Goal: Transaction & Acquisition: Purchase product/service

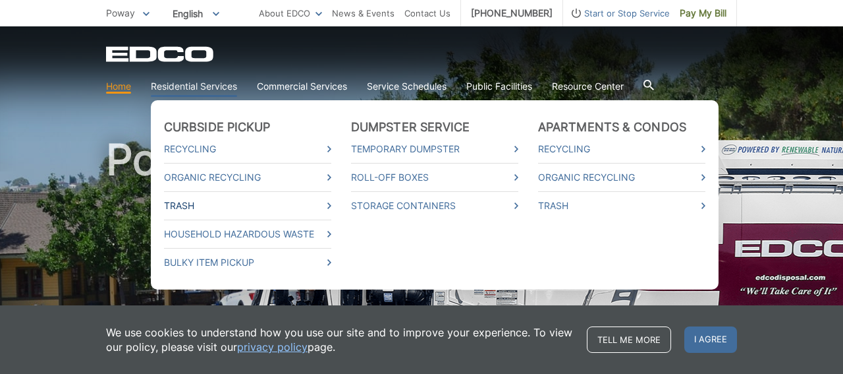
click at [184, 201] on link "Trash" at bounding box center [247, 205] width 167 height 14
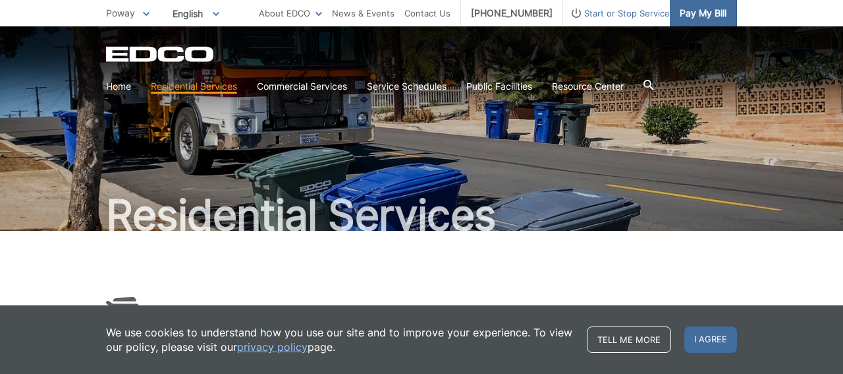
click at [720, 5] on link "Pay My Bill" at bounding box center [703, 13] width 67 height 26
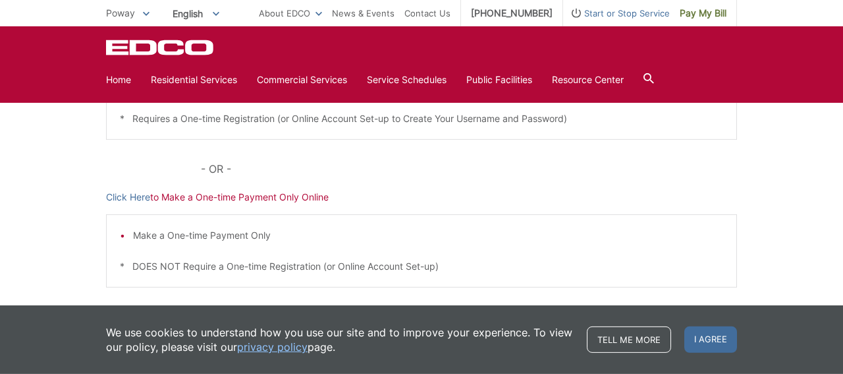
scroll to position [385, 0]
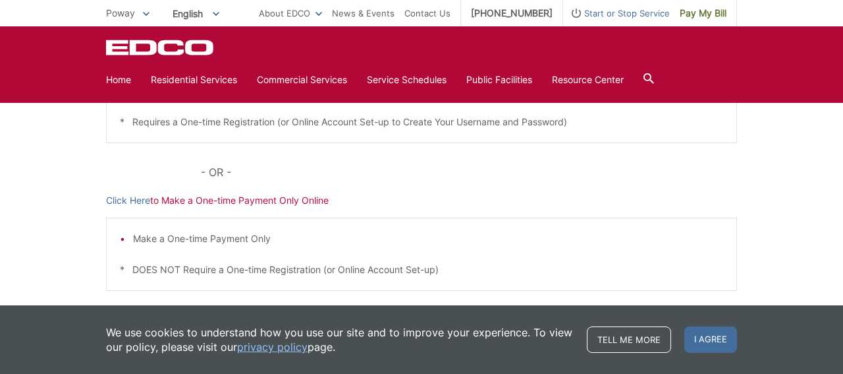
click at [244, 194] on p "Click Here to Make a One-time Payment Only Online" at bounding box center [421, 200] width 631 height 14
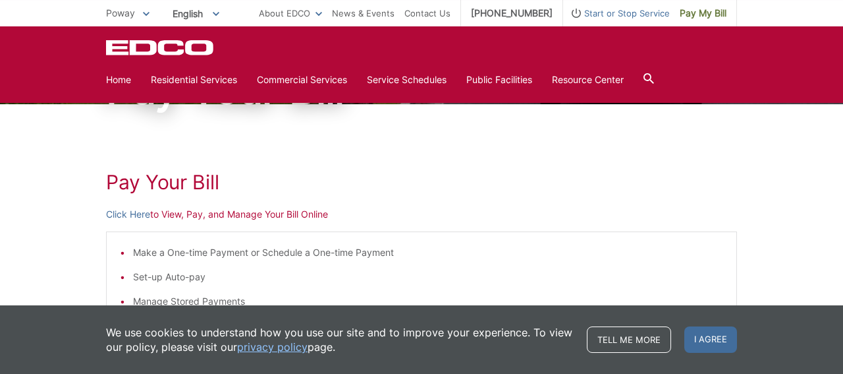
scroll to position [111, 0]
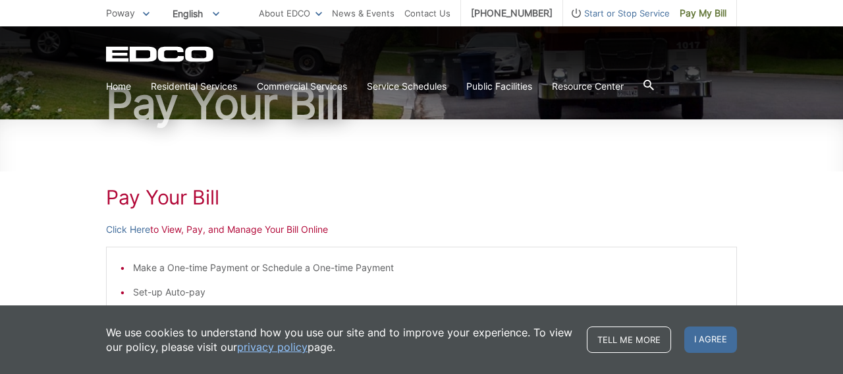
click at [256, 229] on p "Click Here to View, Pay, and Manage Your Bill Online" at bounding box center [421, 229] width 631 height 14
click at [126, 229] on link "Click Here" at bounding box center [128, 229] width 44 height 14
